Goal: Check status

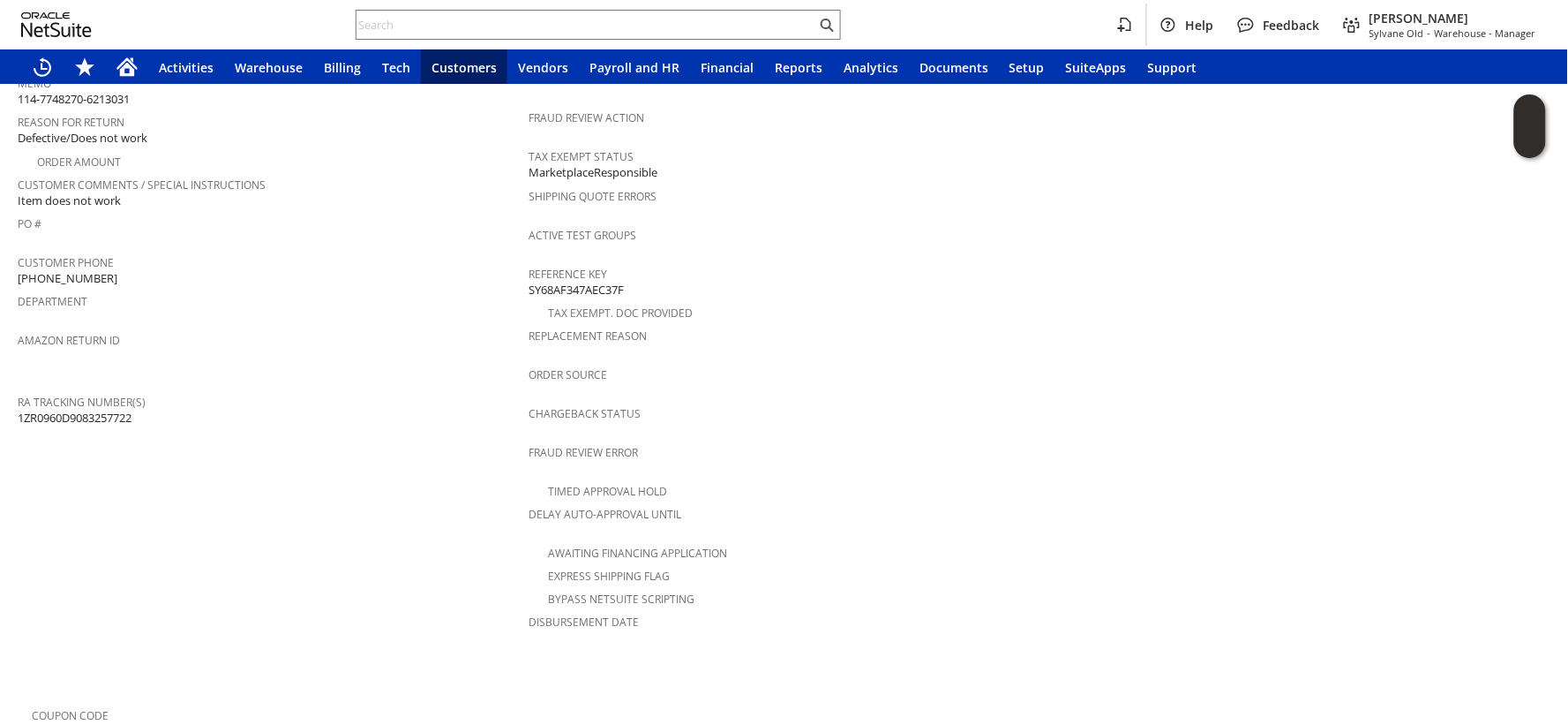
scroll to position [784, 0]
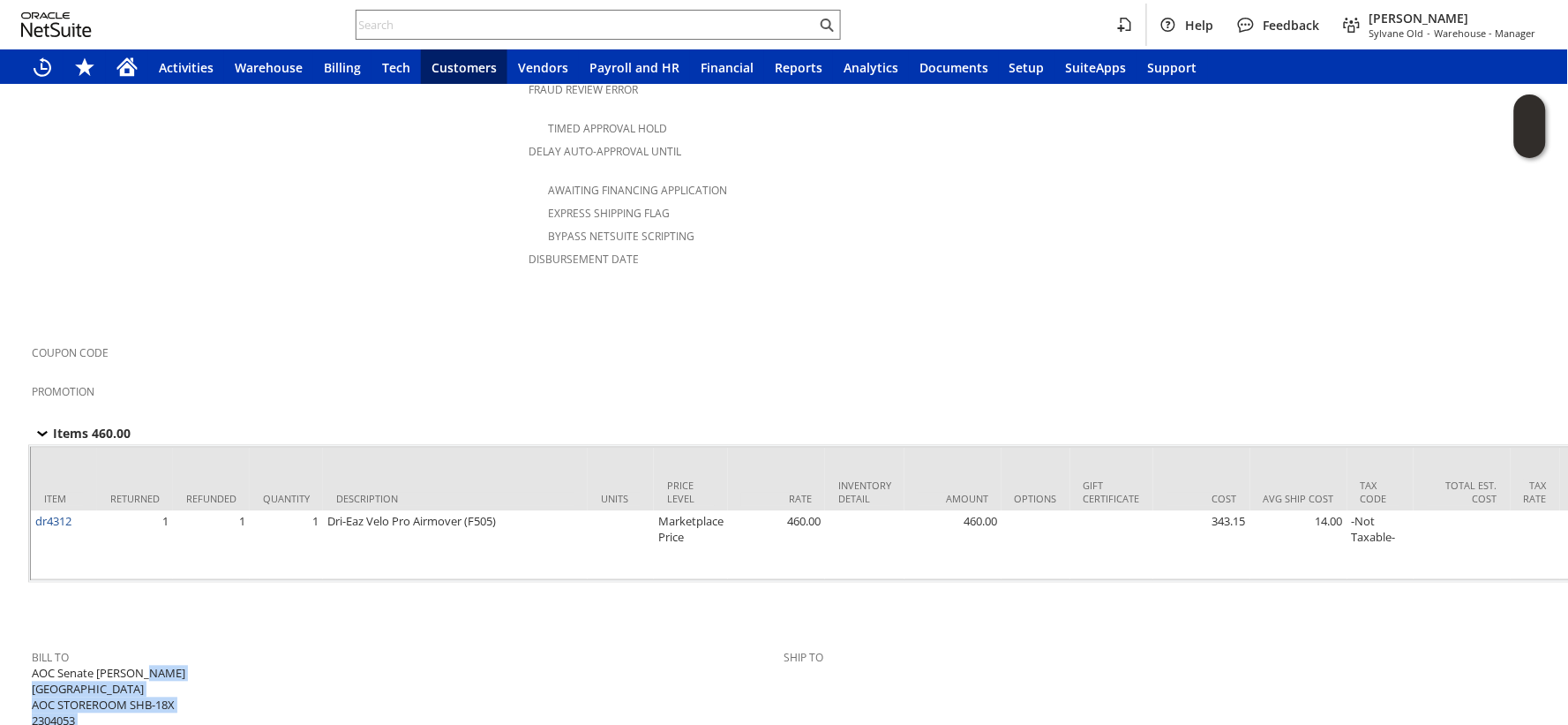
drag, startPoint x: 179, startPoint y: 637, endPoint x: 92, endPoint y: 636, distance: 87.0
click at [93, 645] on div "Bill To AOC Senate [PERSON_NAME] 1ST AND D STREET NE AOC STOREROOM SHB-18X 2304…" at bounding box center [403, 703] width 743 height 117
click at [84, 645] on span "Bill To" at bounding box center [403, 655] width 743 height 21
click at [45, 666] on span "AOC Senate [PERSON_NAME] 1ST AND D STREET NE AOC STOREROOM SHB-18X 2304053 [US_…" at bounding box center [133, 713] width 204 height 96
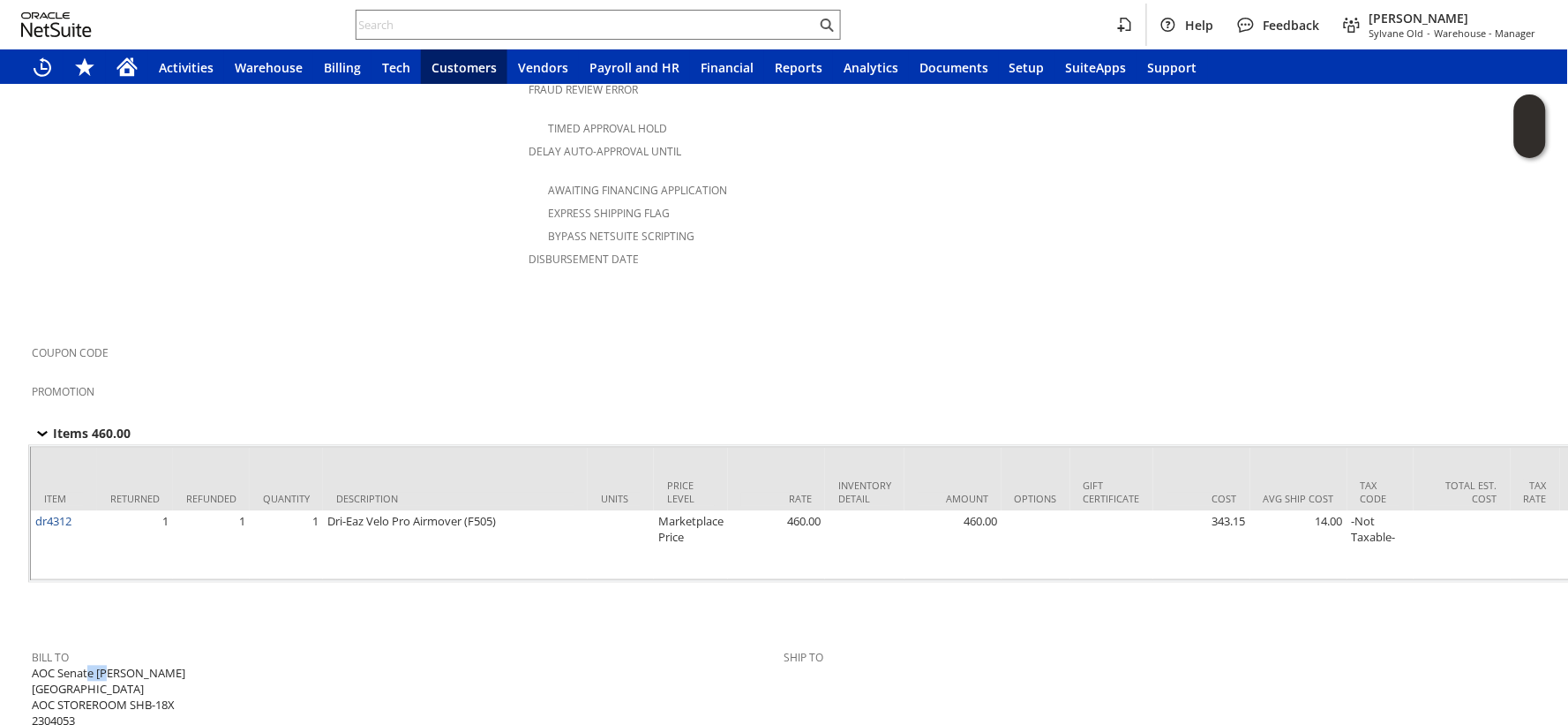
click at [50, 666] on span "AOC Senate [PERSON_NAME] 1ST AND D STREET NE AOC STOREROOM SHB-18X 2304053 [US_…" at bounding box center [133, 713] width 204 height 96
drag, startPoint x: 32, startPoint y: 664, endPoint x: 127, endPoint y: 674, distance: 95.5
click at [127, 674] on span "AOC Senate [PERSON_NAME] 1ST AND D STREET NE AOC STOREROOM SHB-18X 2304053 [US_…" at bounding box center [133, 713] width 204 height 96
drag, startPoint x: 91, startPoint y: 658, endPoint x: 53, endPoint y: 669, distance: 39.6
click at [53, 669] on span "AOC Senate [PERSON_NAME] 1ST AND D STREET NE AOC STOREROOM SHB-18X 2304053 [US_…" at bounding box center [133, 713] width 204 height 96
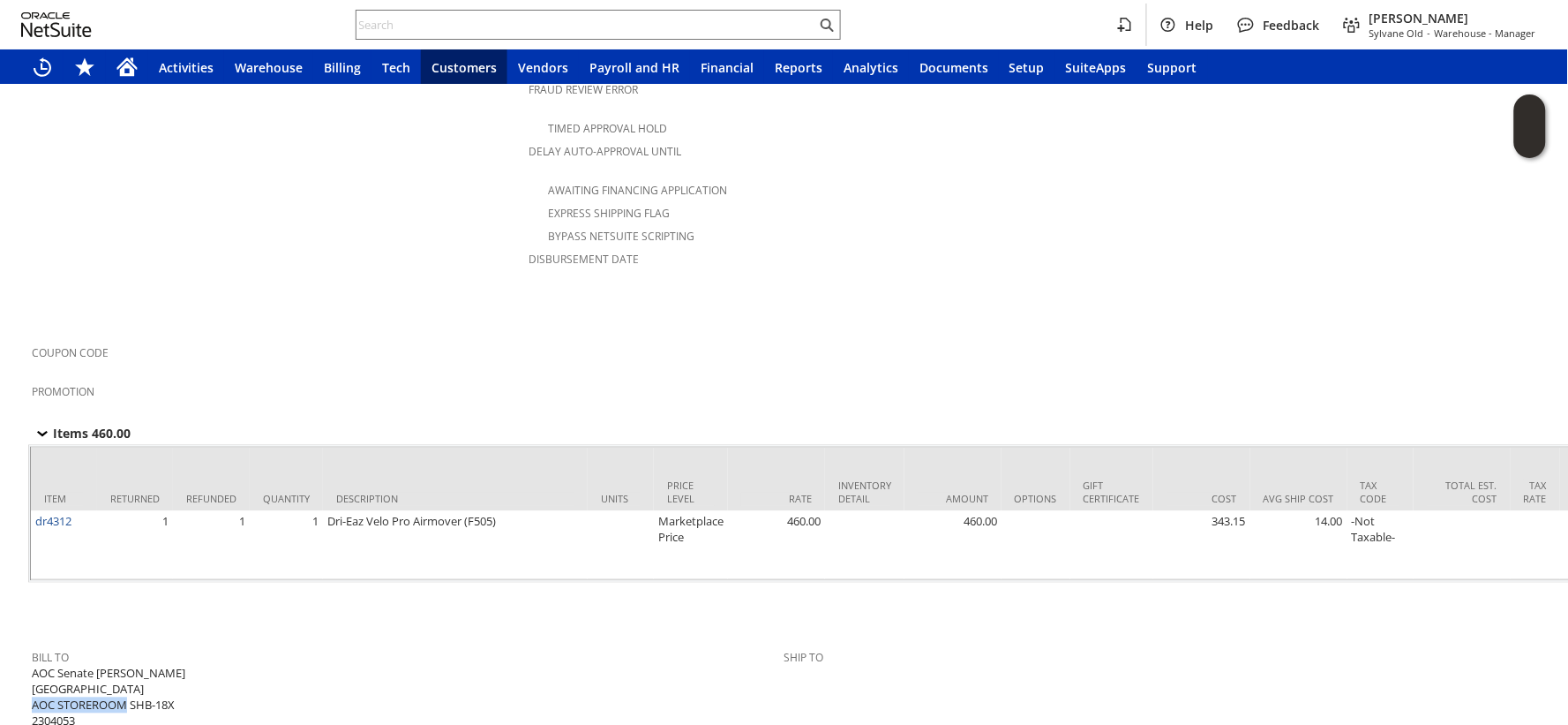
drag, startPoint x: 32, startPoint y: 669, endPoint x: 126, endPoint y: 673, distance: 94.1
click at [126, 673] on span "AOC Senate [PERSON_NAME] 1ST AND D STREET NE AOC STOREROOM SHB-18X 2304053 [US_…" at bounding box center [133, 713] width 204 height 96
click at [320, 683] on div "Bill To AOC Senate [PERSON_NAME] 1ST AND D STREET NE AOC STOREROOM SHB-18X 2304…" at bounding box center [403, 703] width 743 height 117
drag, startPoint x: 32, startPoint y: 637, endPoint x: 173, endPoint y: 637, distance: 141.0
click at [173, 666] on span "AOC Senate [PERSON_NAME] 1ST AND D STREET NE AOC STOREROOM SHB-18X 2304053 [US_…" at bounding box center [133, 713] width 204 height 96
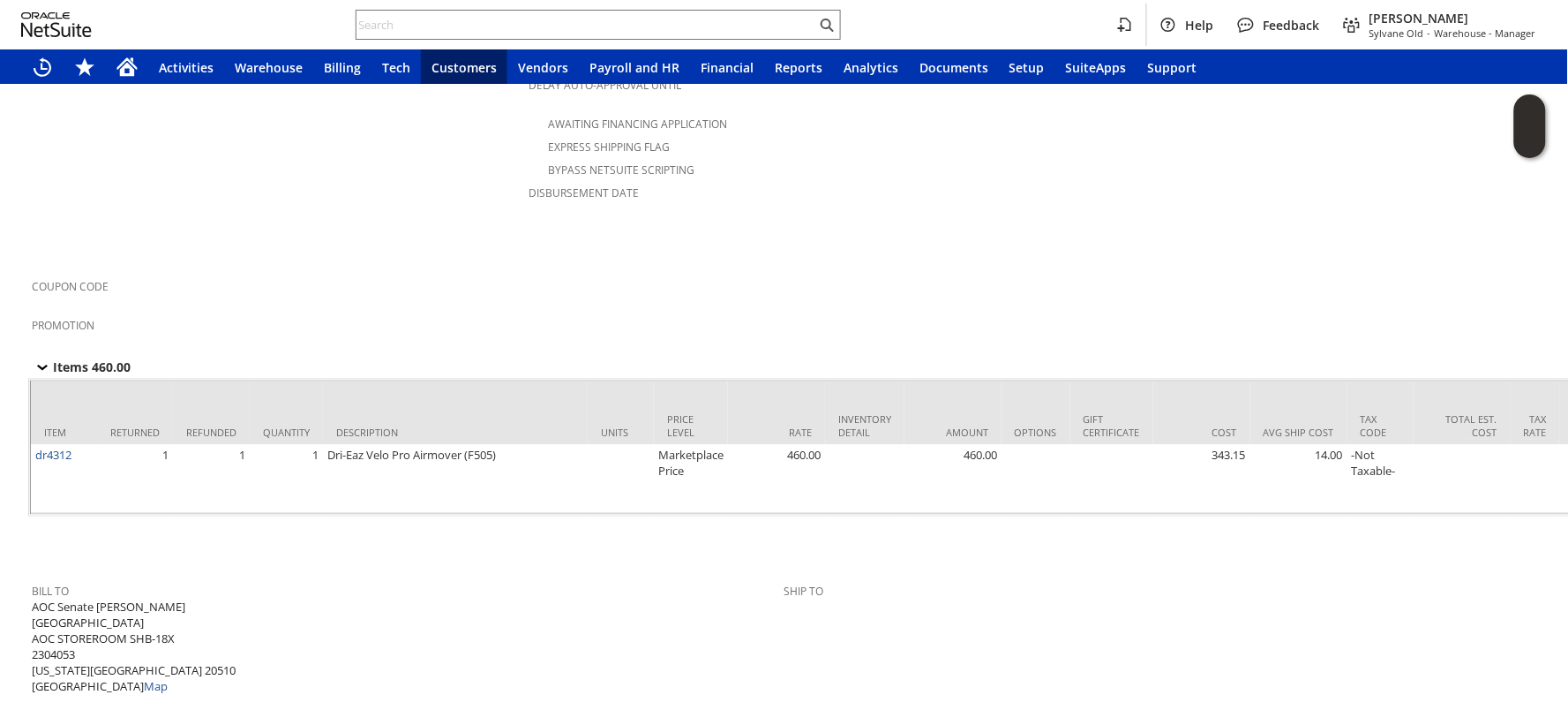
scroll to position [883, 0]
